Goal: Entertainment & Leisure: Consume media (video, audio)

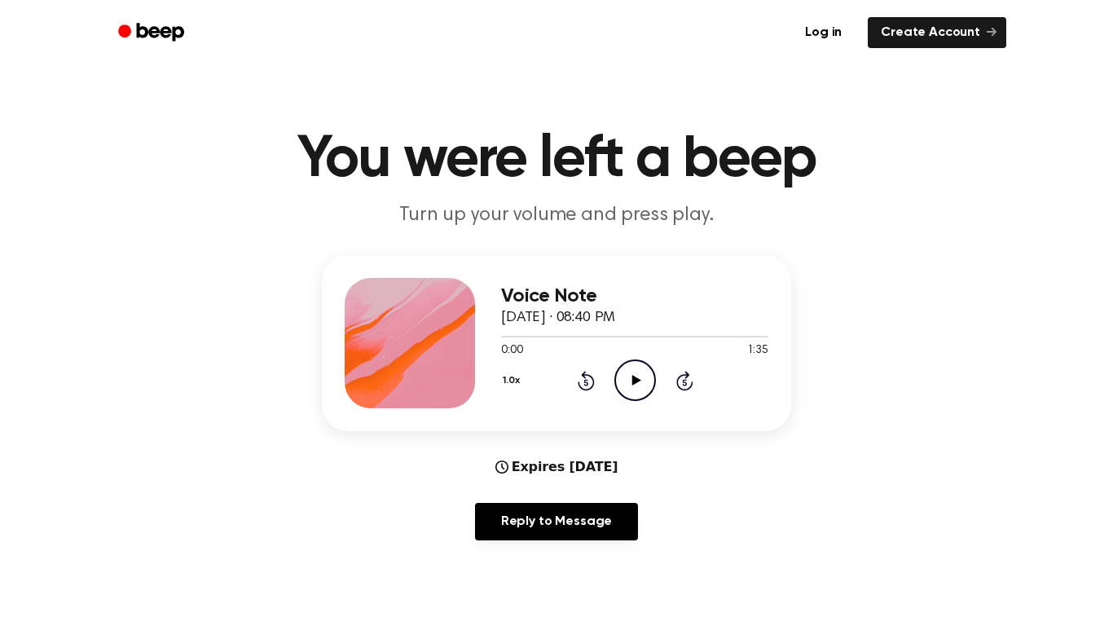
click at [619, 397] on icon "Play Audio" at bounding box center [635, 380] width 42 height 42
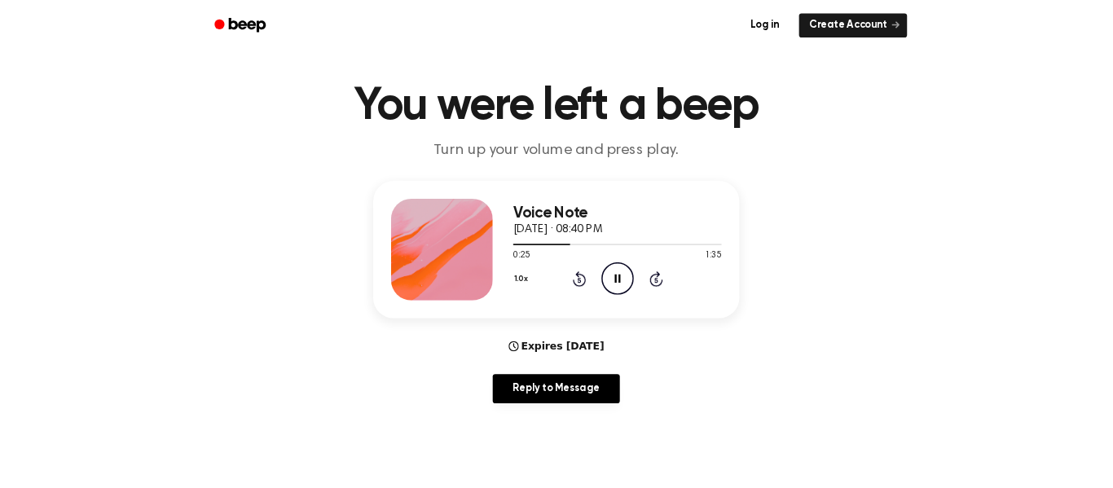
scroll to position [28, 0]
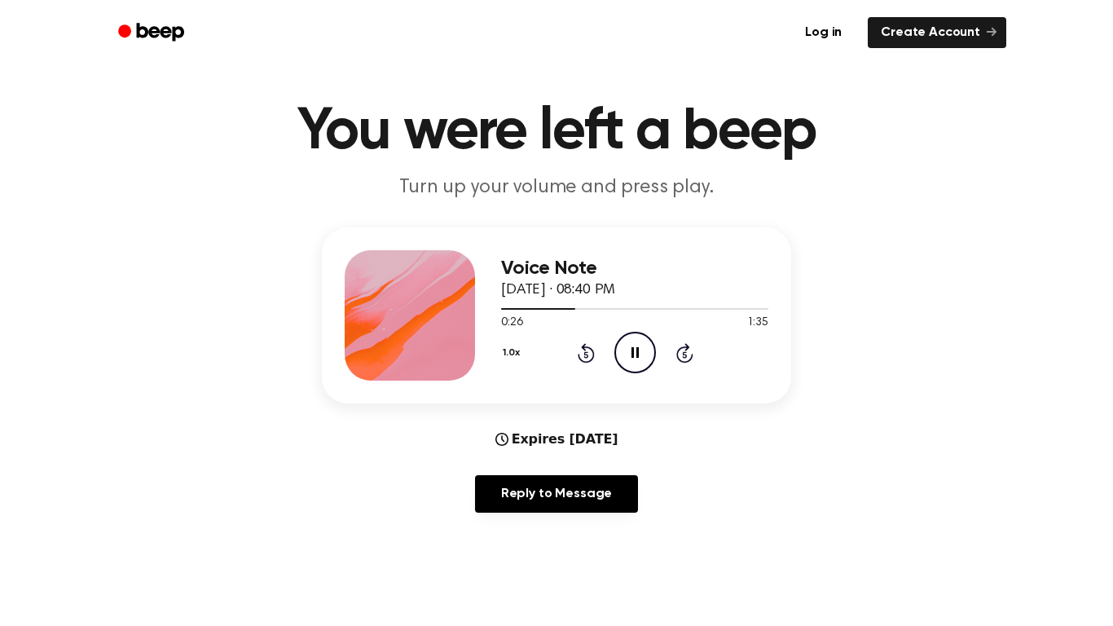
click at [580, 353] on icon "Rewind 5 seconds" at bounding box center [586, 352] width 18 height 21
click at [586, 355] on icon "Rewind 5 seconds" at bounding box center [586, 352] width 18 height 21
click at [586, 355] on icon at bounding box center [586, 354] width 4 height 7
click at [582, 355] on icon "Rewind 5 seconds" at bounding box center [586, 352] width 18 height 21
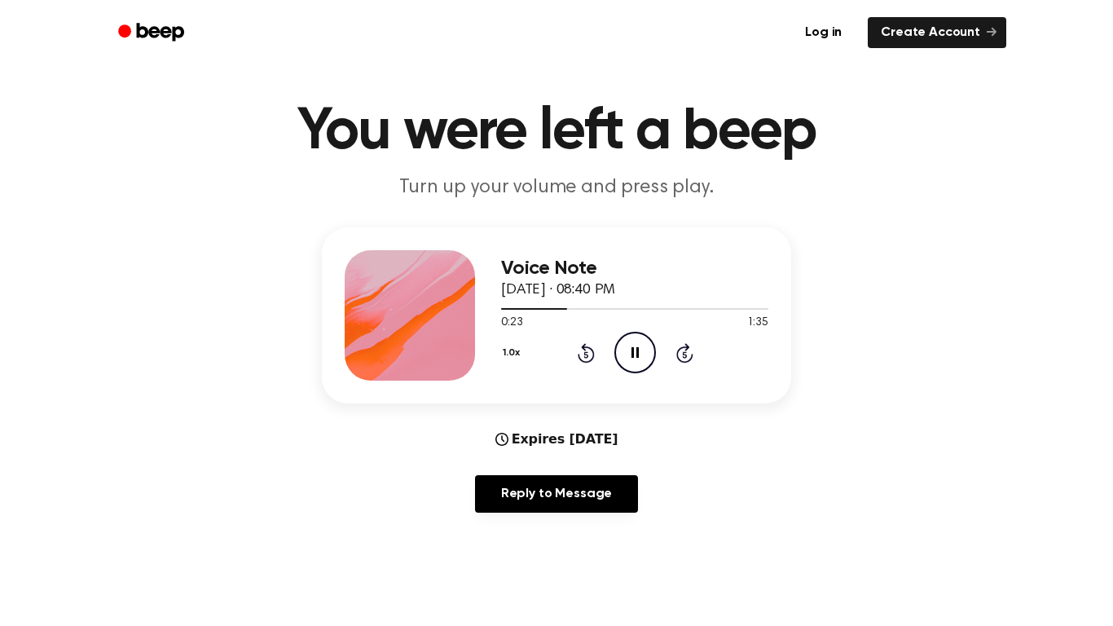
click at [586, 355] on icon at bounding box center [586, 354] width 4 height 7
click at [586, 355] on icon "Rewind 5 seconds" at bounding box center [586, 352] width 18 height 21
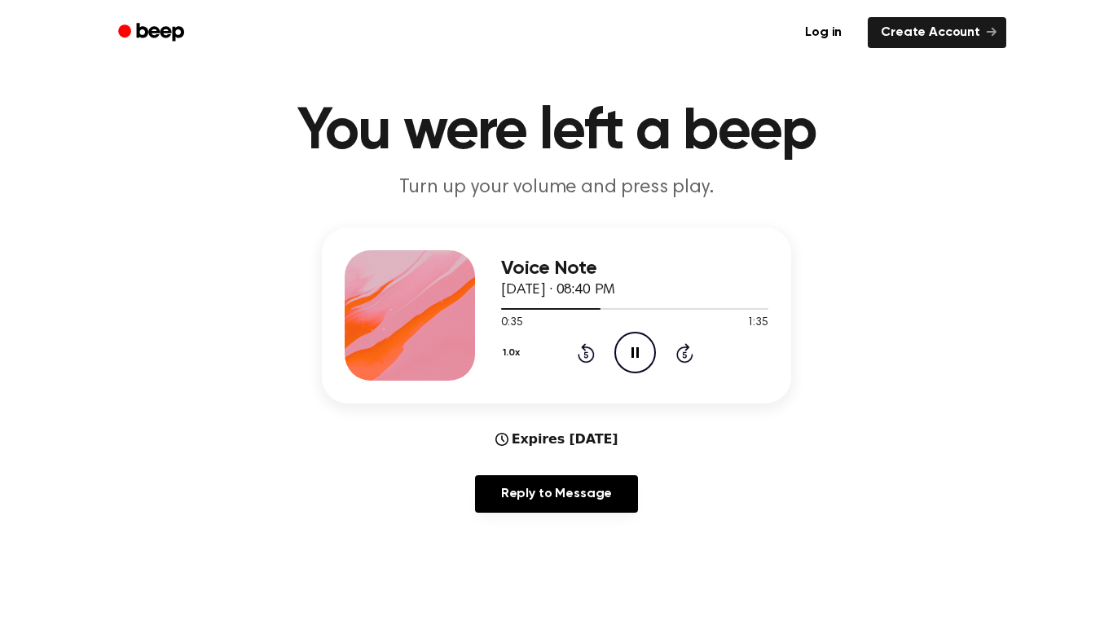
click at [586, 355] on icon at bounding box center [586, 354] width 4 height 7
click at [586, 356] on icon "Rewind 5 seconds" at bounding box center [586, 352] width 18 height 21
click at [581, 355] on icon "Rewind 5 seconds" at bounding box center [586, 352] width 18 height 21
click at [586, 355] on icon at bounding box center [586, 354] width 4 height 7
click at [585, 357] on icon at bounding box center [586, 354] width 4 height 7
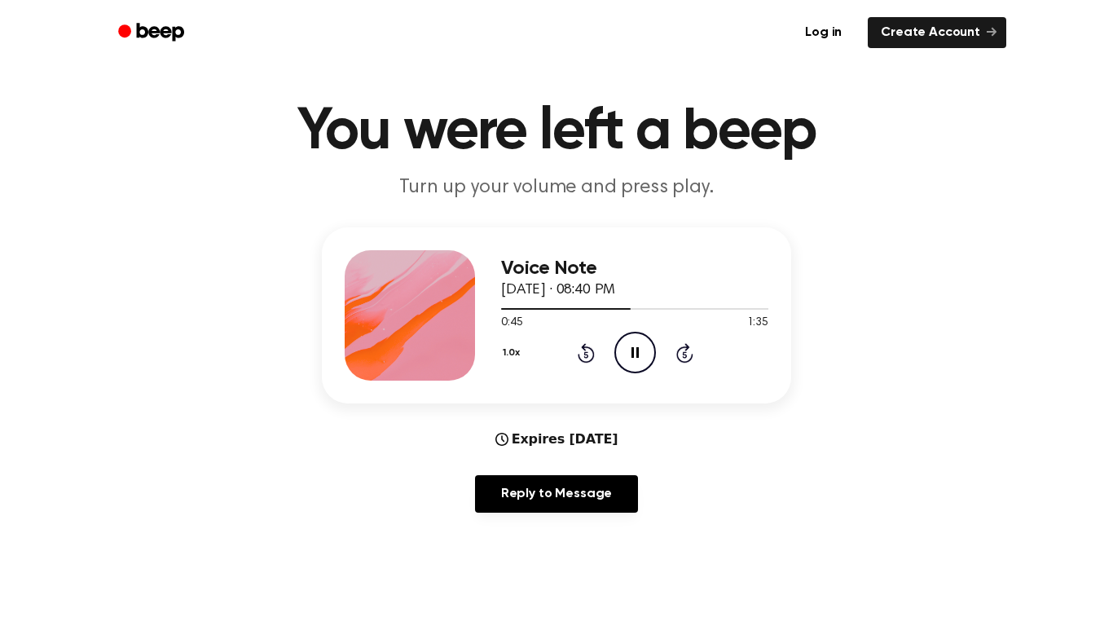
click at [592, 355] on icon at bounding box center [586, 353] width 17 height 20
click at [586, 355] on icon at bounding box center [586, 354] width 4 height 7
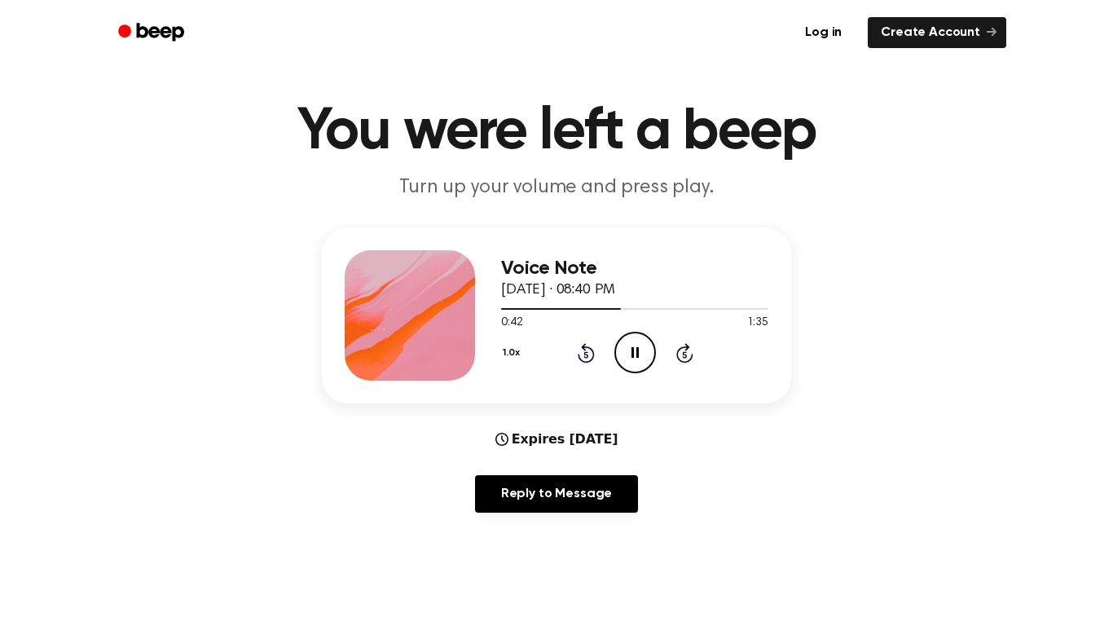
click at [638, 350] on icon at bounding box center [635, 352] width 7 height 11
click at [586, 355] on icon at bounding box center [586, 354] width 4 height 7
click at [637, 353] on icon at bounding box center [636, 352] width 9 height 11
click at [584, 352] on icon at bounding box center [586, 354] width 4 height 7
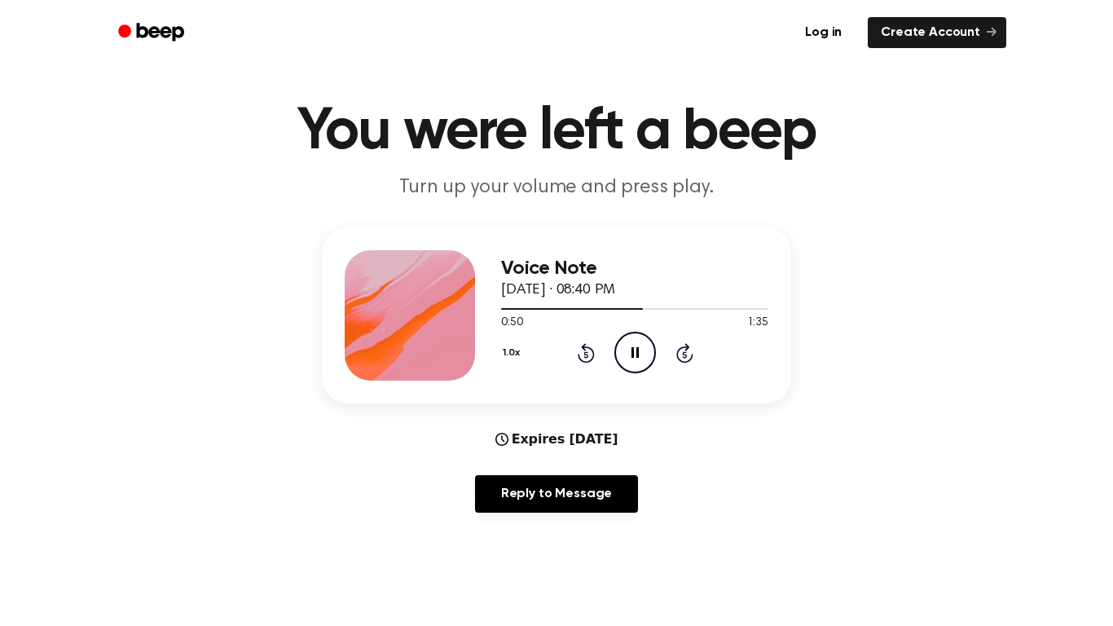
click at [586, 355] on icon at bounding box center [586, 354] width 4 height 7
click at [578, 359] on icon "Rewind 5 seconds" at bounding box center [586, 352] width 18 height 21
click at [655, 348] on icon "Pause Audio" at bounding box center [635, 353] width 42 height 42
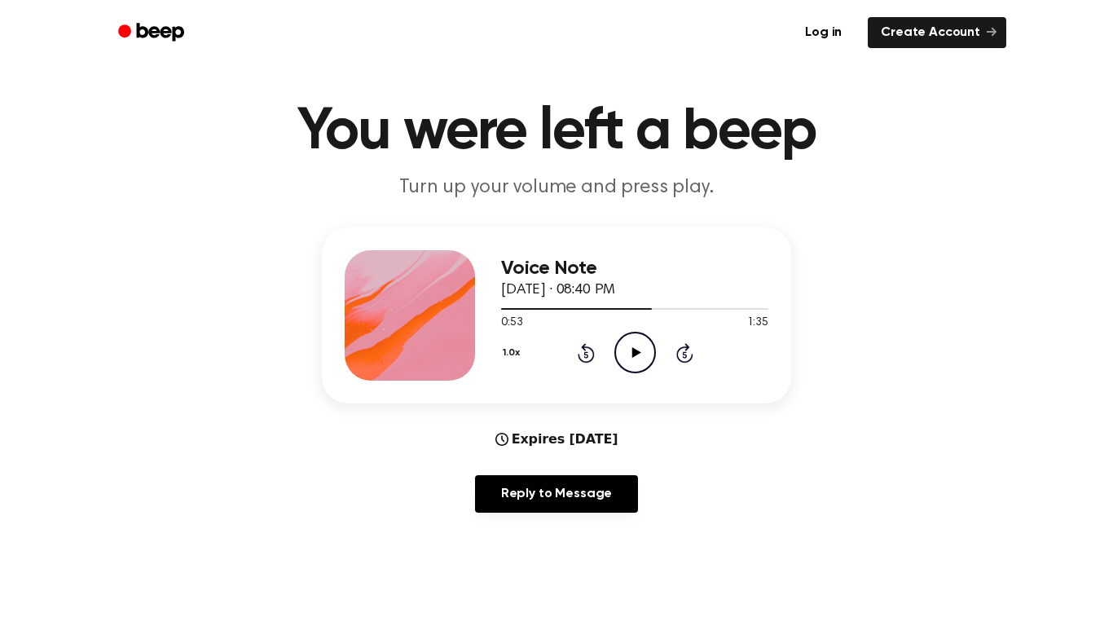
click at [586, 352] on icon at bounding box center [586, 354] width 4 height 7
click at [586, 355] on icon at bounding box center [586, 354] width 4 height 7
click at [592, 347] on icon "Rewind 5 seconds" at bounding box center [586, 352] width 18 height 21
click at [586, 355] on icon at bounding box center [586, 354] width 4 height 7
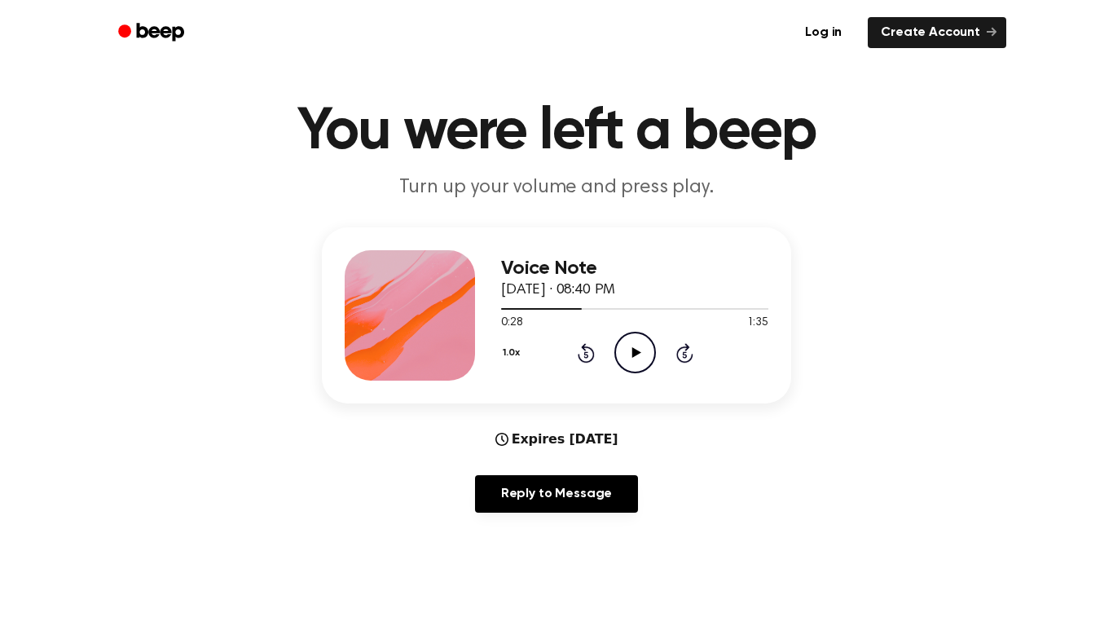
click at [586, 355] on icon at bounding box center [586, 354] width 4 height 7
click at [591, 353] on icon "Rewind 5 seconds" at bounding box center [586, 352] width 18 height 21
click at [586, 355] on icon at bounding box center [586, 354] width 4 height 7
click at [592, 353] on icon at bounding box center [586, 353] width 17 height 20
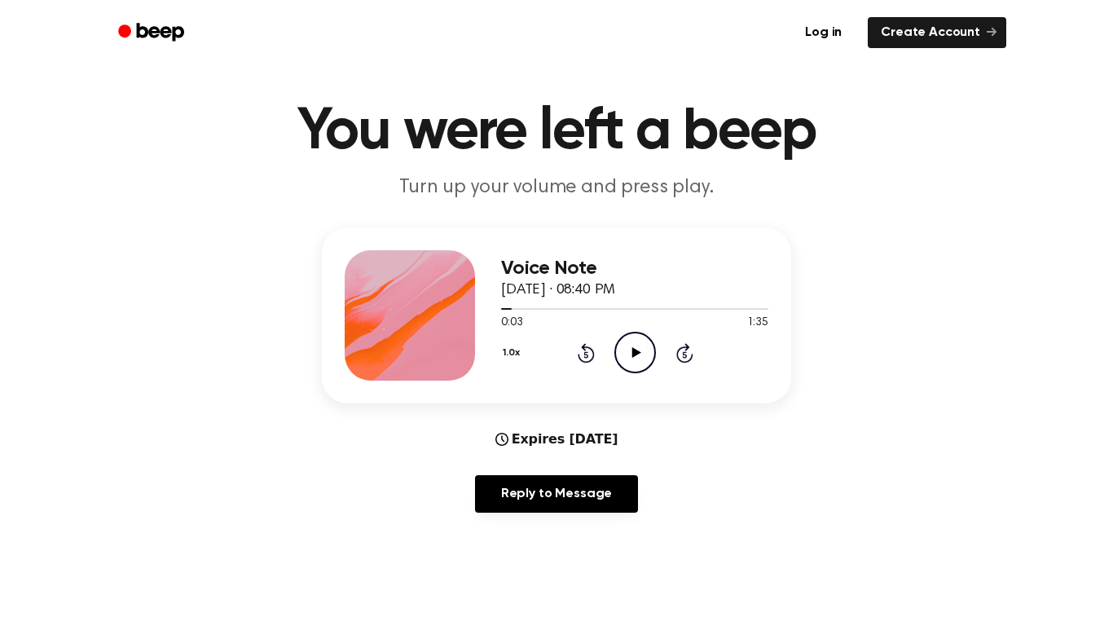
click at [591, 354] on icon "Rewind 5 seconds" at bounding box center [586, 352] width 18 height 21
click at [591, 355] on icon "Rewind 5 seconds" at bounding box center [586, 352] width 18 height 21
click at [590, 353] on icon "Rewind 5 seconds" at bounding box center [586, 352] width 18 height 21
click at [633, 356] on icon at bounding box center [636, 352] width 9 height 11
click at [628, 353] on icon "Pause Audio" at bounding box center [635, 353] width 42 height 42
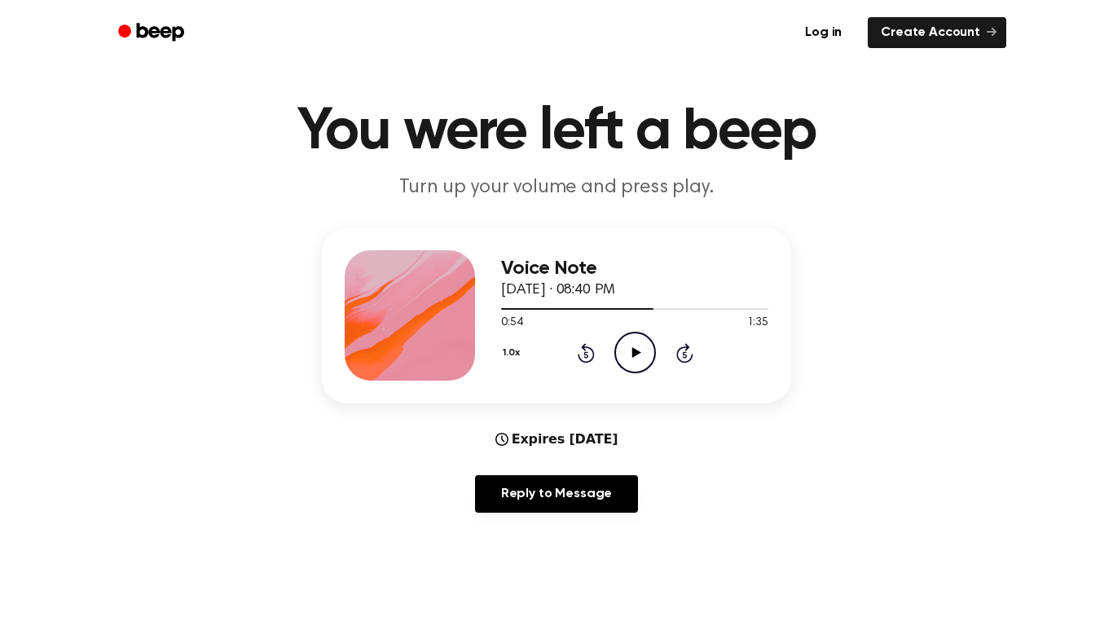
click at [628, 350] on icon "Play Audio" at bounding box center [635, 353] width 42 height 42
click at [622, 363] on icon "Pause Audio" at bounding box center [635, 353] width 42 height 42
click at [624, 350] on icon "Play Audio" at bounding box center [635, 353] width 42 height 42
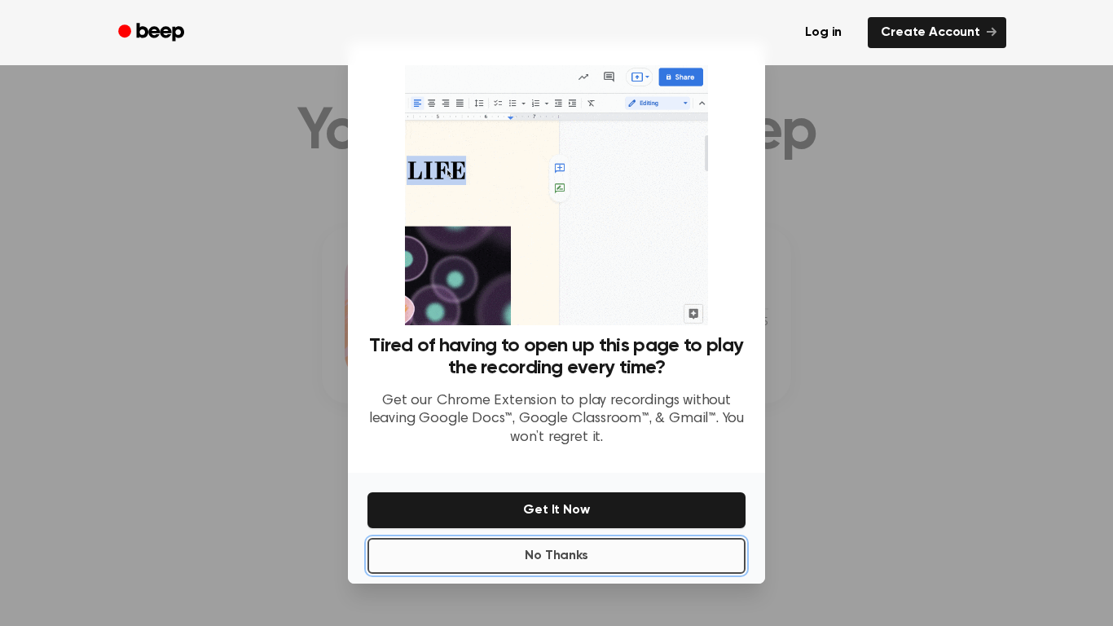
click at [390, 558] on button "No Thanks" at bounding box center [557, 556] width 378 height 36
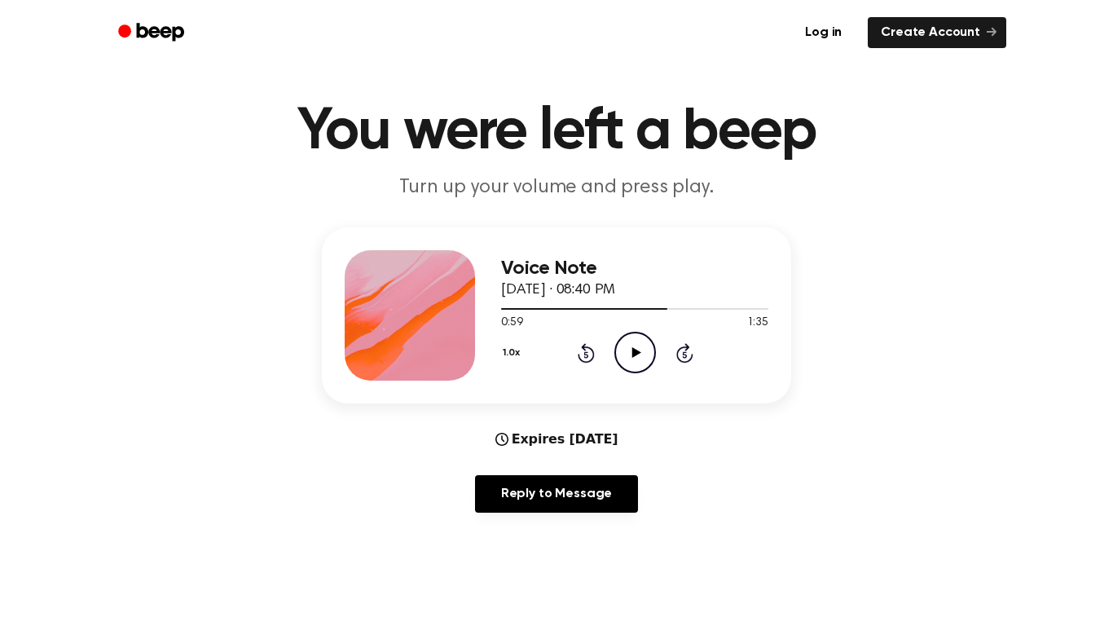
click at [625, 314] on div at bounding box center [634, 308] width 267 height 13
click at [636, 354] on icon at bounding box center [636, 352] width 9 height 11
click at [586, 355] on icon at bounding box center [586, 354] width 4 height 7
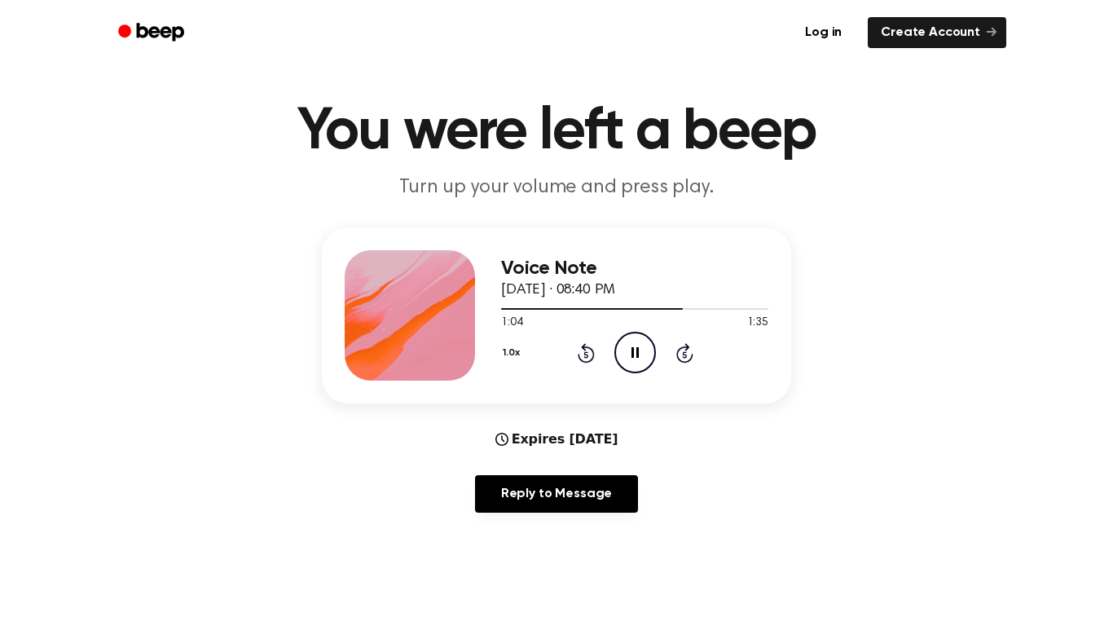
click at [586, 355] on icon at bounding box center [586, 354] width 4 height 7
click at [586, 355] on icon "Rewind 5 seconds" at bounding box center [586, 352] width 18 height 21
click at [594, 363] on icon "Rewind 5 seconds" at bounding box center [586, 352] width 18 height 21
click at [590, 355] on icon "Rewind 5 seconds" at bounding box center [586, 352] width 18 height 21
click at [586, 355] on icon "Rewind 5 seconds" at bounding box center [586, 352] width 18 height 21
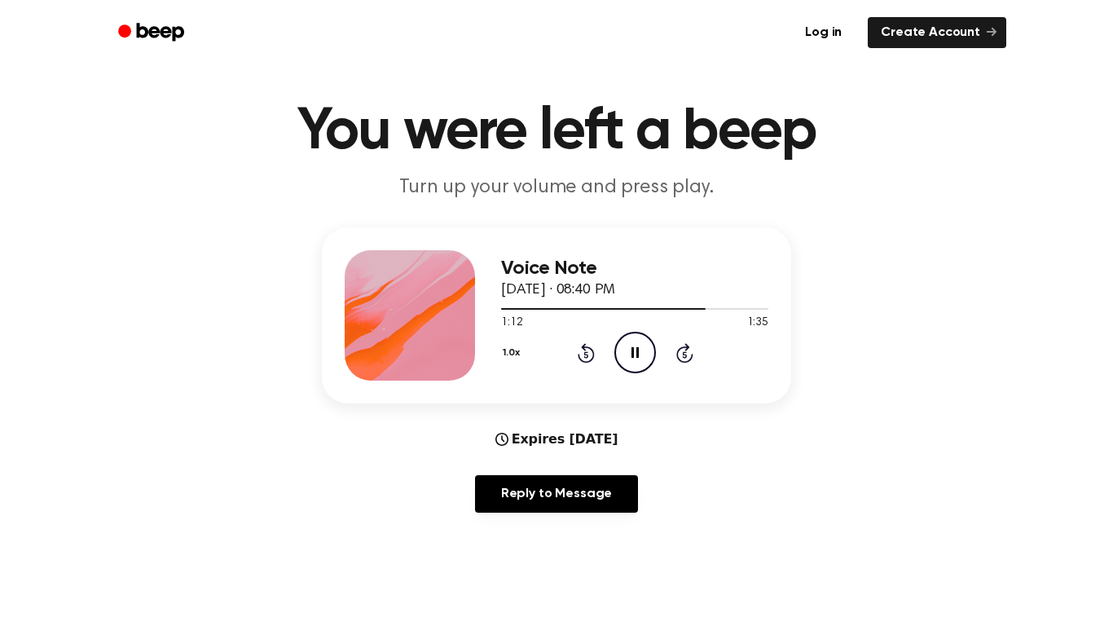
click at [633, 345] on icon "Pause Audio" at bounding box center [635, 353] width 42 height 42
click at [579, 359] on icon at bounding box center [586, 353] width 17 height 20
click at [586, 355] on icon at bounding box center [586, 354] width 4 height 7
click at [624, 350] on icon "Play Audio" at bounding box center [635, 353] width 42 height 42
click at [636, 354] on icon at bounding box center [635, 352] width 7 height 11
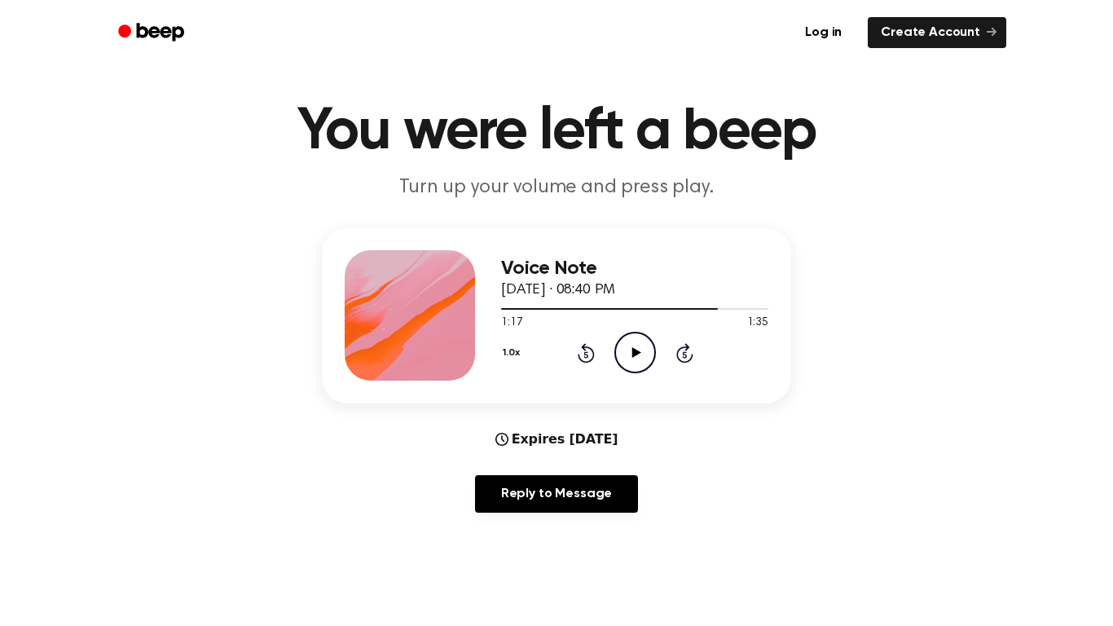
click at [629, 350] on icon "Play Audio" at bounding box center [635, 353] width 42 height 42
click at [21, 267] on div "Voice Note [DATE] · 08:40 PM 1:35 1:35 Your browser does not support the [objec…" at bounding box center [557, 376] width 1074 height 298
